Goal: Navigation & Orientation: Find specific page/section

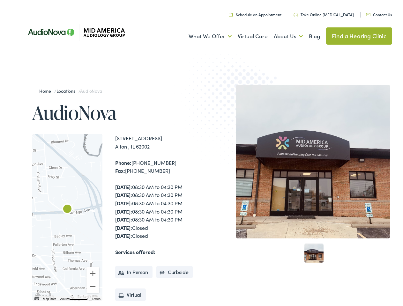
click at [201, 153] on img at bounding box center [236, 109] width 125 height 136
click at [204, 34] on link "What We Offer" at bounding box center [210, 35] width 43 height 24
click at [281, 34] on link "About Us" at bounding box center [288, 35] width 29 height 24
click at [67, 216] on div at bounding box center [67, 215] width 70 height 167
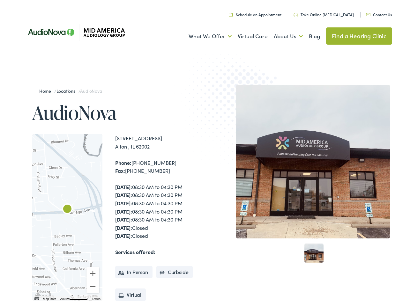
click at [67, 216] on div at bounding box center [67, 215] width 70 height 167
click at [67, 208] on img "AudioNova" at bounding box center [67, 207] width 15 height 15
click at [93, 272] on button "Zoom in" at bounding box center [92, 271] width 13 height 13
click at [93, 285] on button "Zoom out" at bounding box center [92, 284] width 13 height 13
click at [36, 297] on img "Keyboard shortcuts" at bounding box center [36, 297] width 4 height 3
